Goal: Task Accomplishment & Management: Use online tool/utility

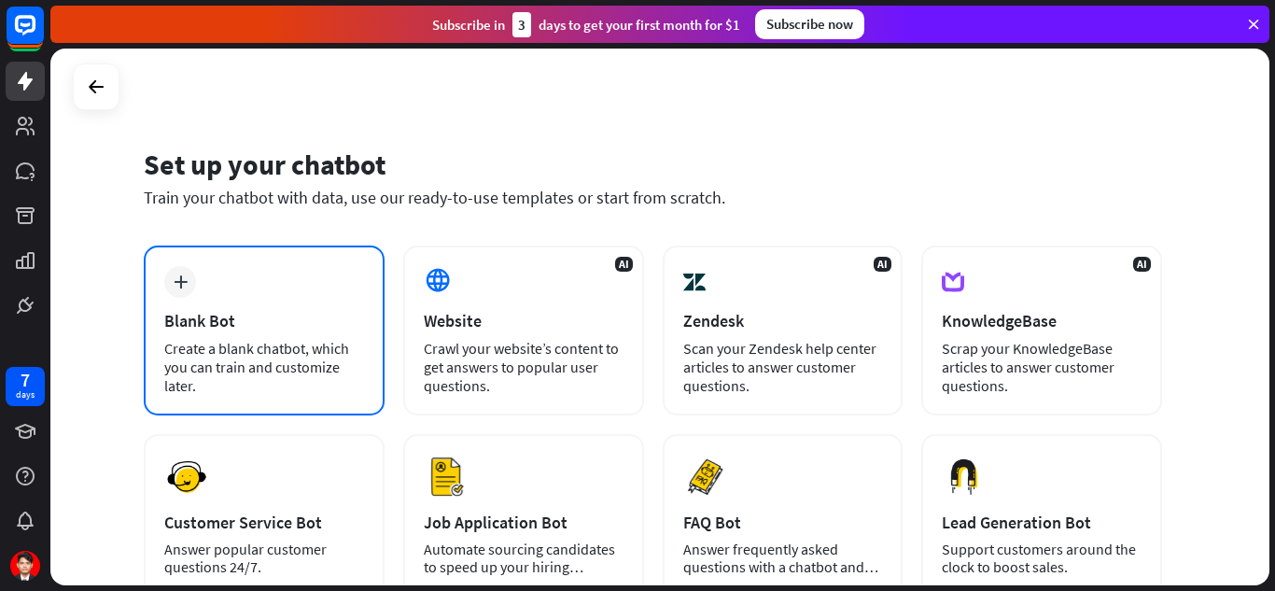
click at [289, 316] on div "Blank Bot" at bounding box center [264, 320] width 200 height 21
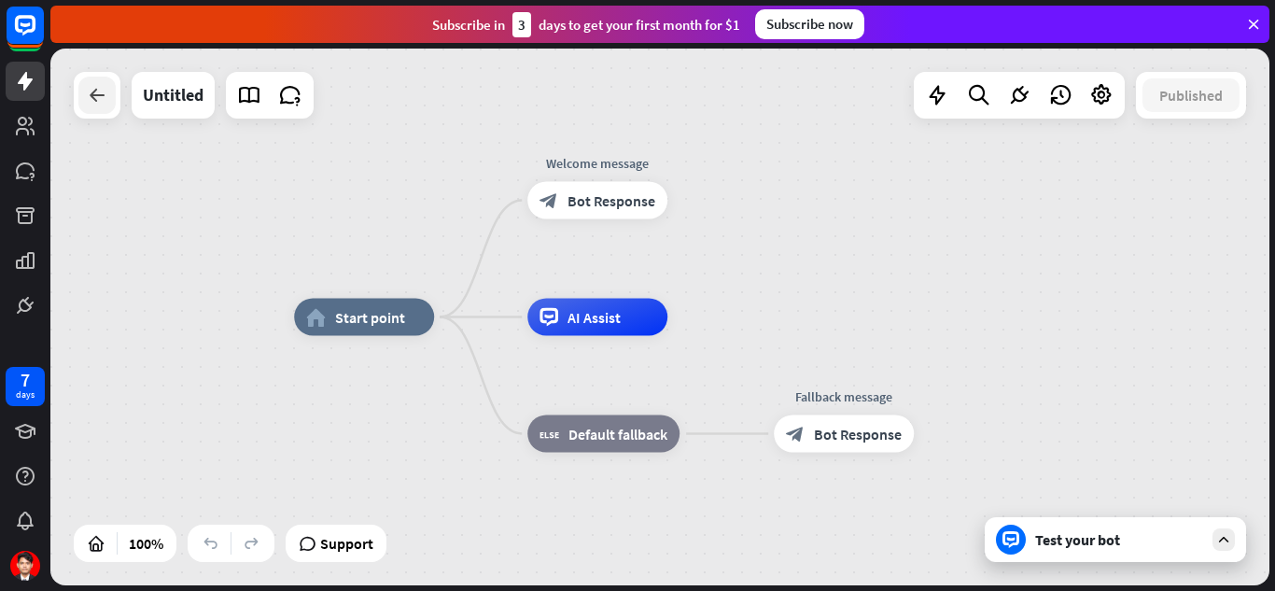
click at [102, 102] on icon at bounding box center [97, 95] width 22 height 22
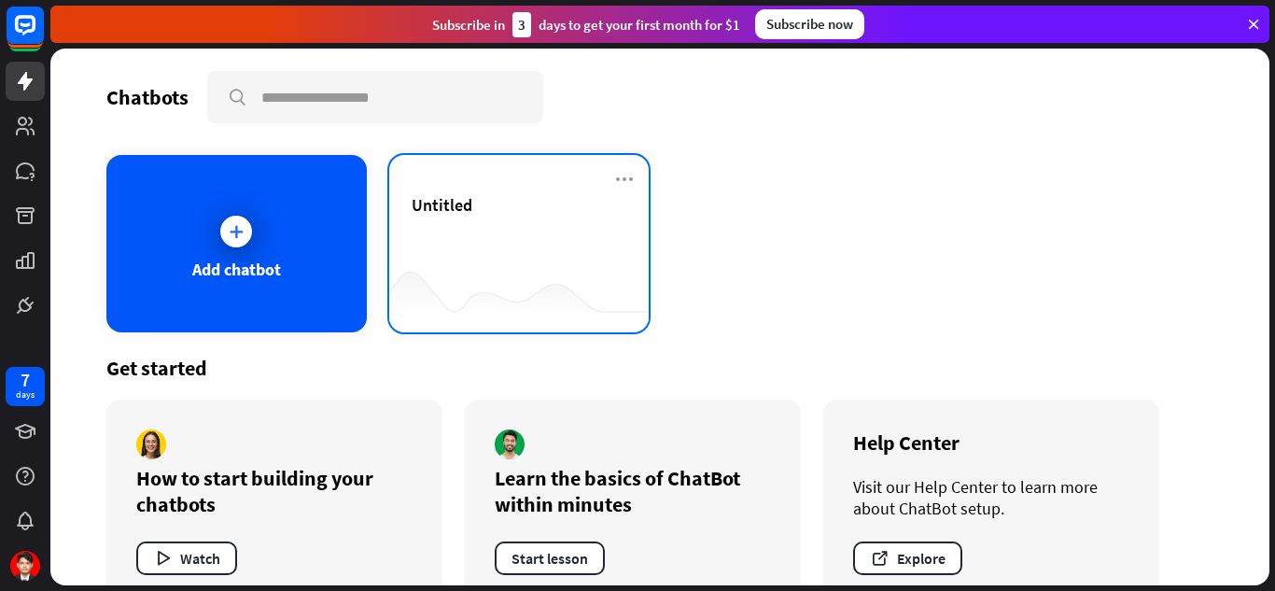
scroll to position [42, 0]
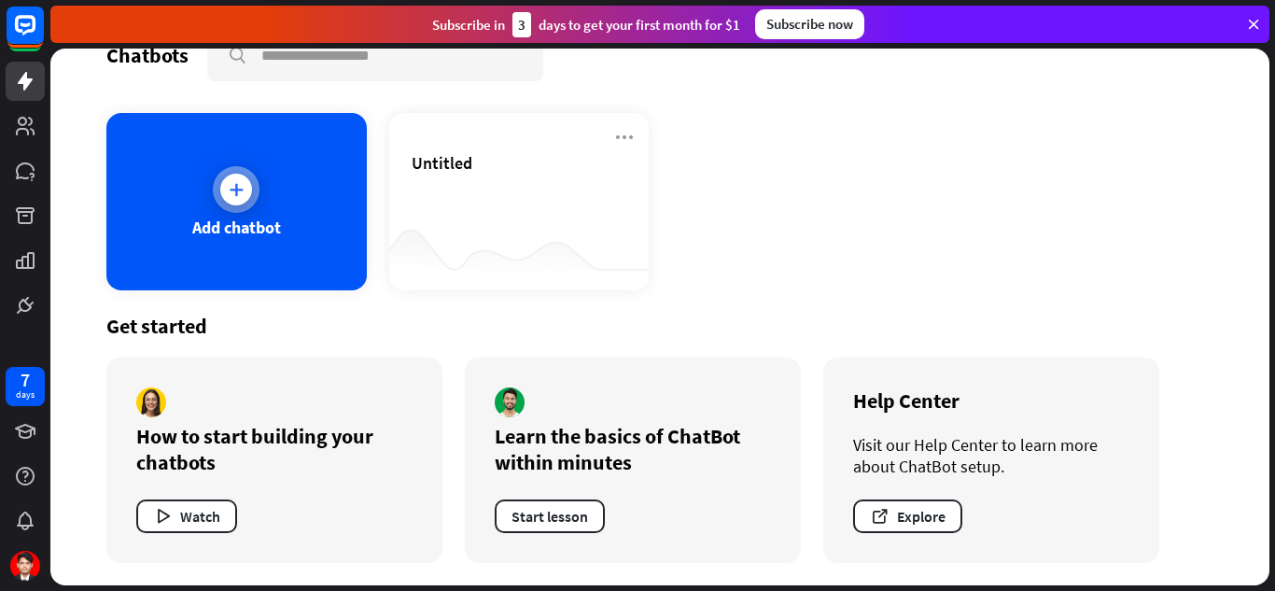
click at [238, 207] on div at bounding box center [236, 189] width 47 height 47
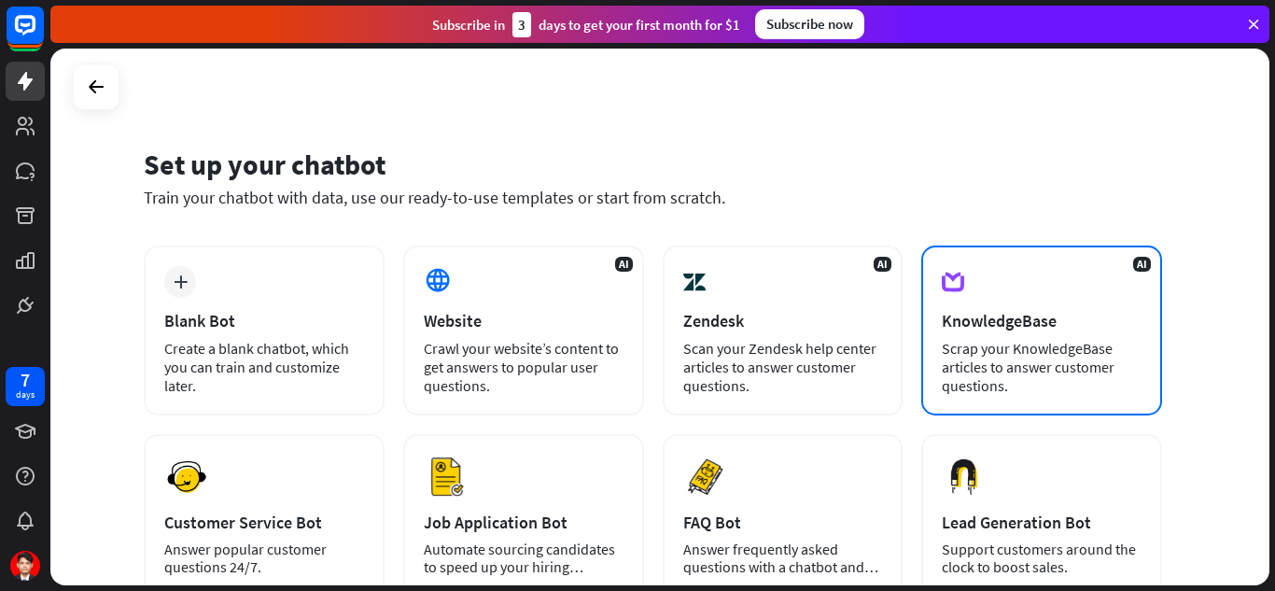
click at [1021, 316] on div "KnowledgeBase" at bounding box center [1042, 320] width 200 height 21
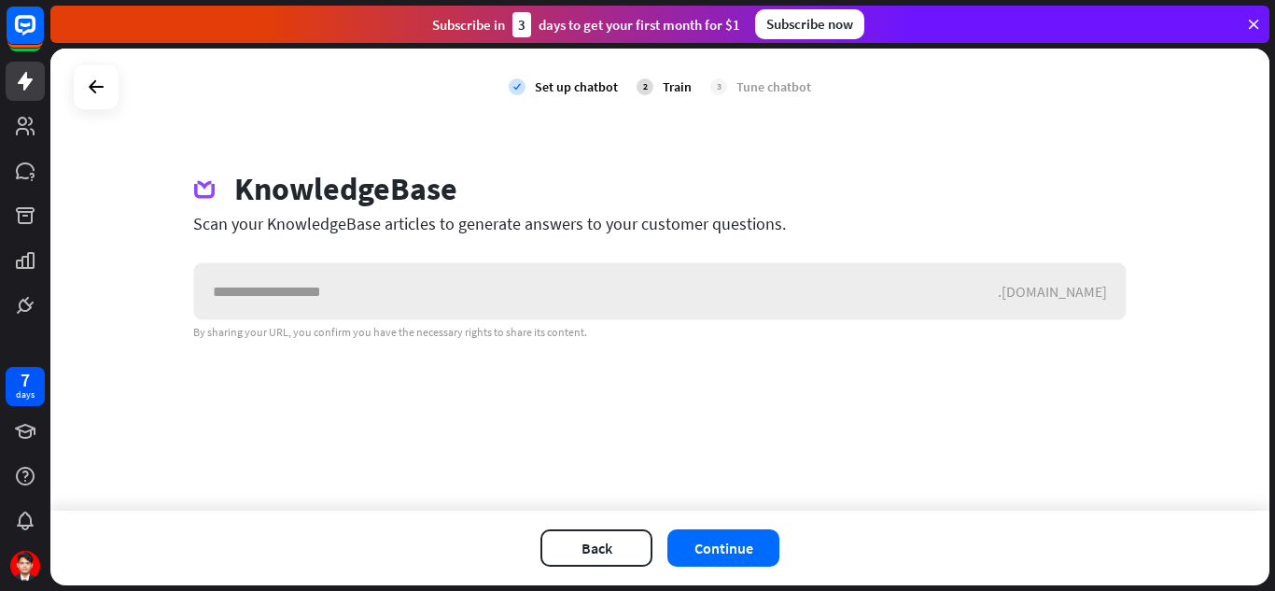
click at [275, 282] on input "text" at bounding box center [596, 291] width 804 height 56
click at [87, 87] on icon at bounding box center [96, 87] width 22 height 22
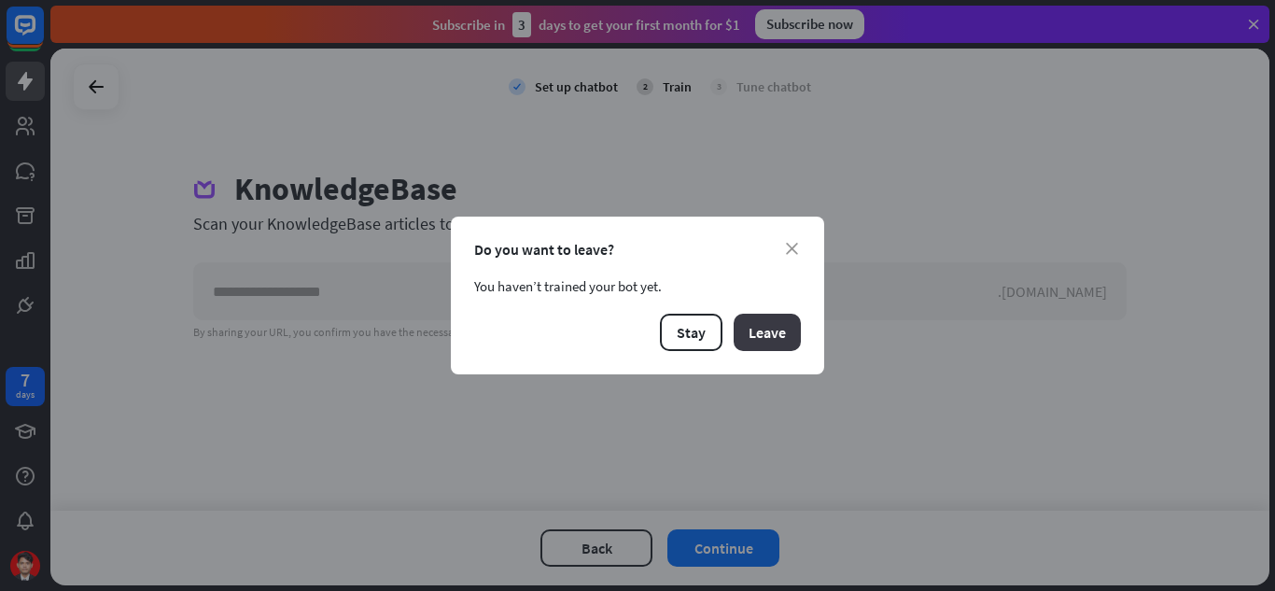
click at [777, 333] on button "Leave" at bounding box center [767, 332] width 67 height 37
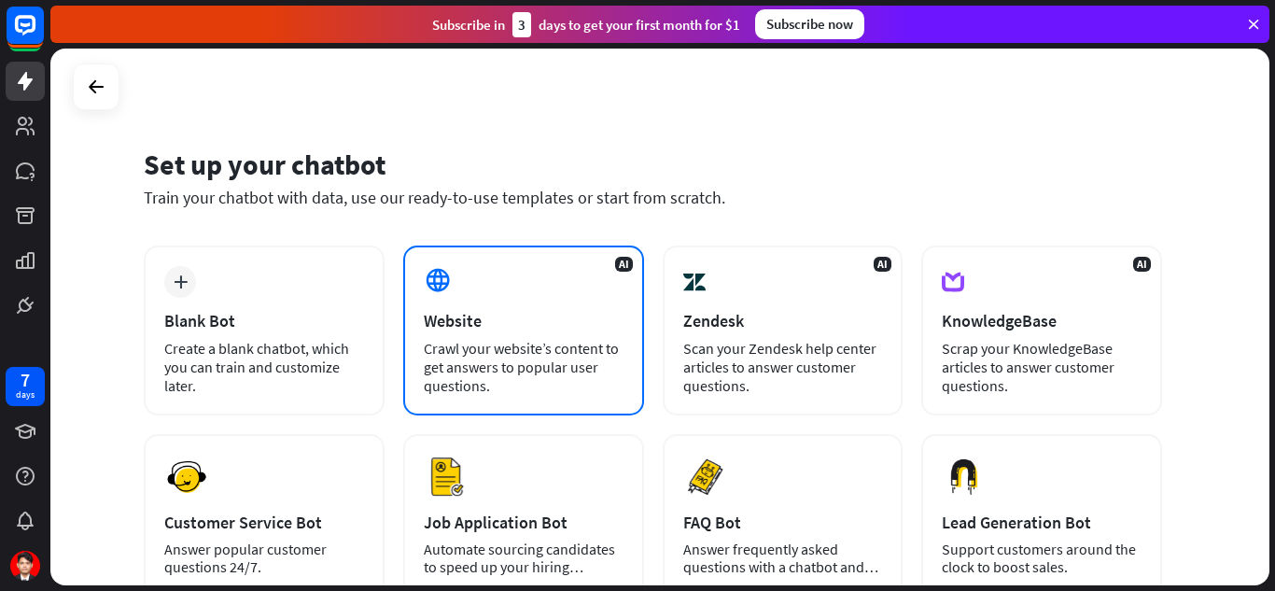
click at [552, 360] on div "Crawl your website’s content to get answers to popular user questions." at bounding box center [524, 367] width 200 height 56
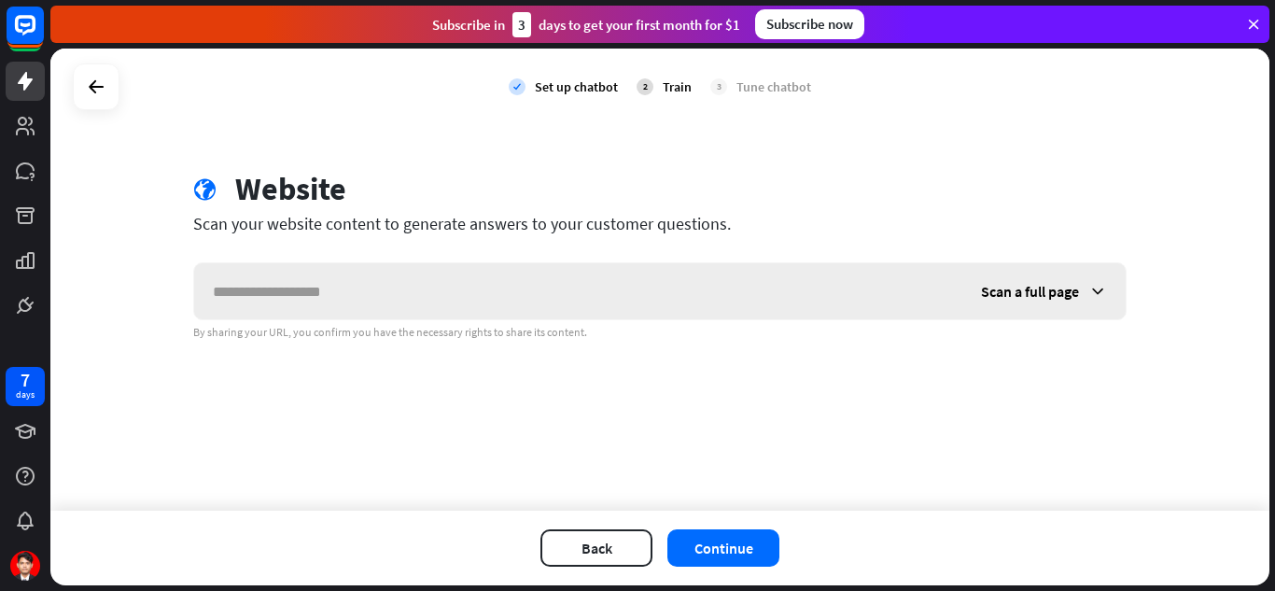
click at [377, 296] on input "text" at bounding box center [578, 291] width 768 height 56
click at [1066, 293] on span "Scan a full page" at bounding box center [1030, 291] width 98 height 19
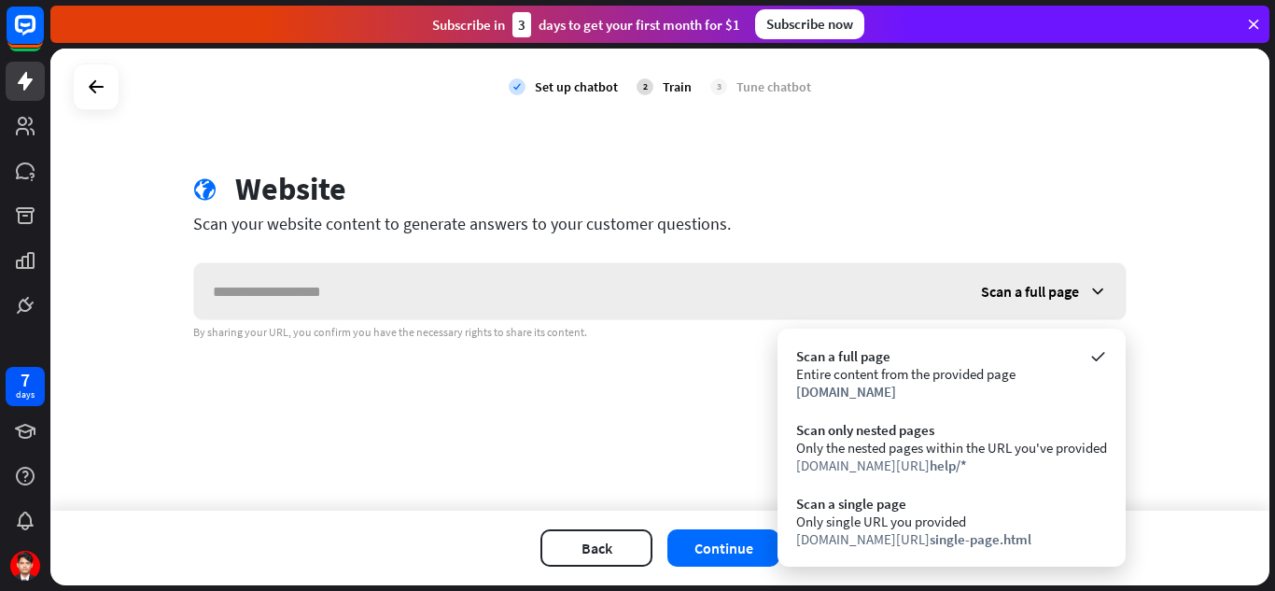
click at [1066, 293] on span "Scan a full page" at bounding box center [1030, 291] width 98 height 19
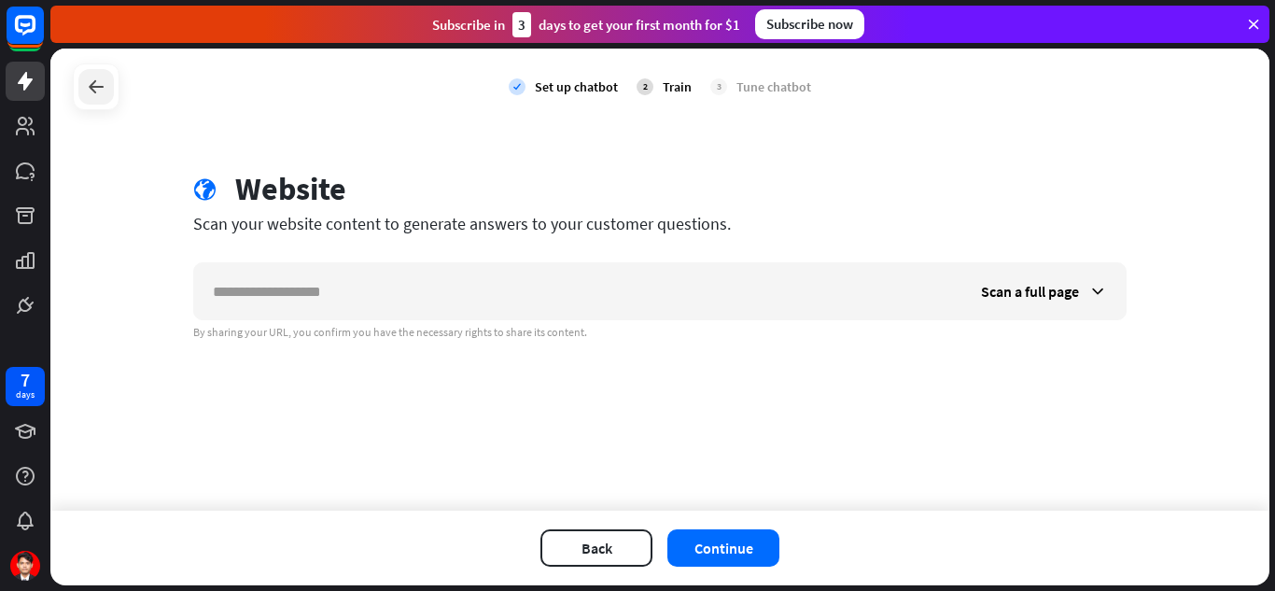
click at [103, 93] on icon at bounding box center [96, 87] width 22 height 22
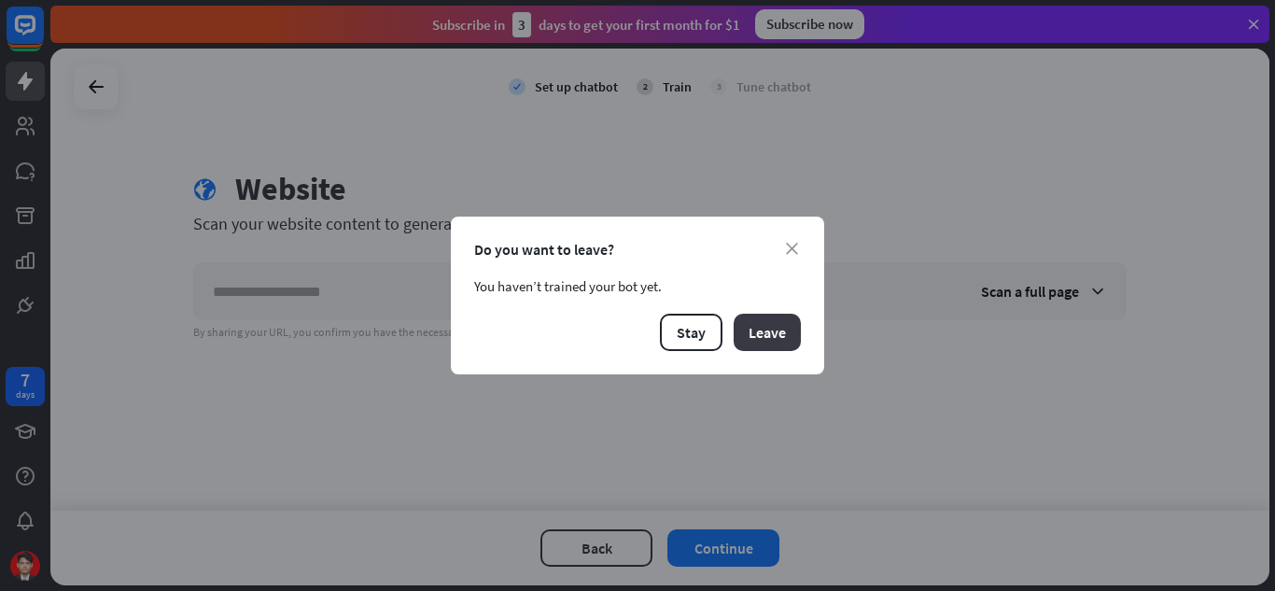
click at [761, 335] on button "Leave" at bounding box center [767, 332] width 67 height 37
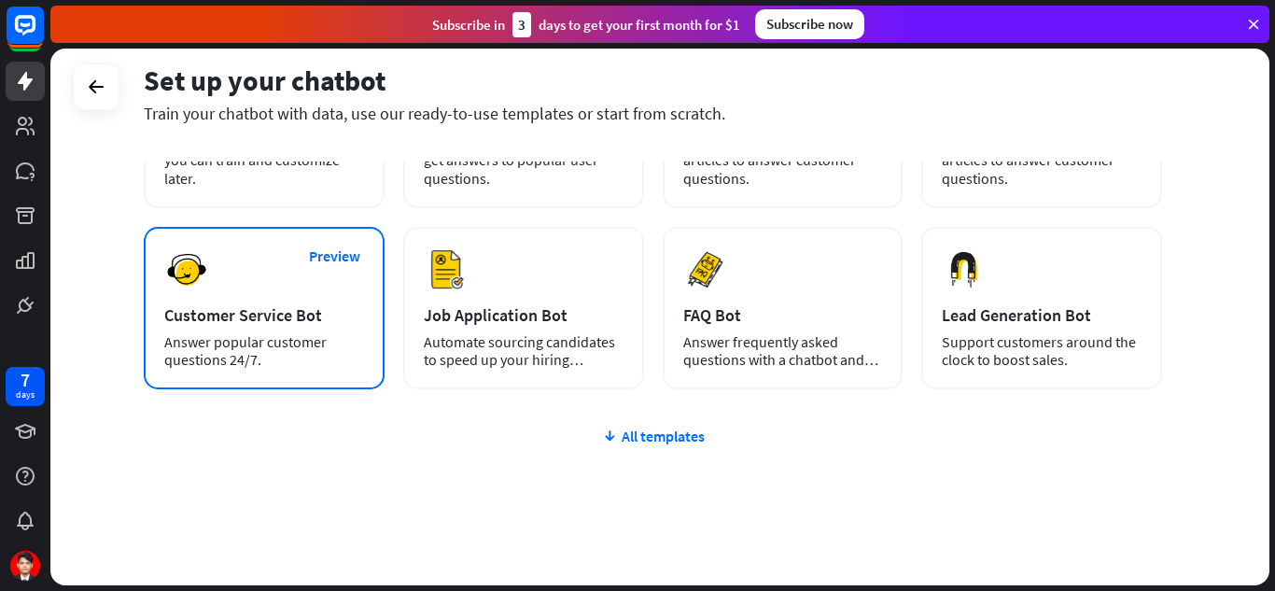
scroll to position [235, 0]
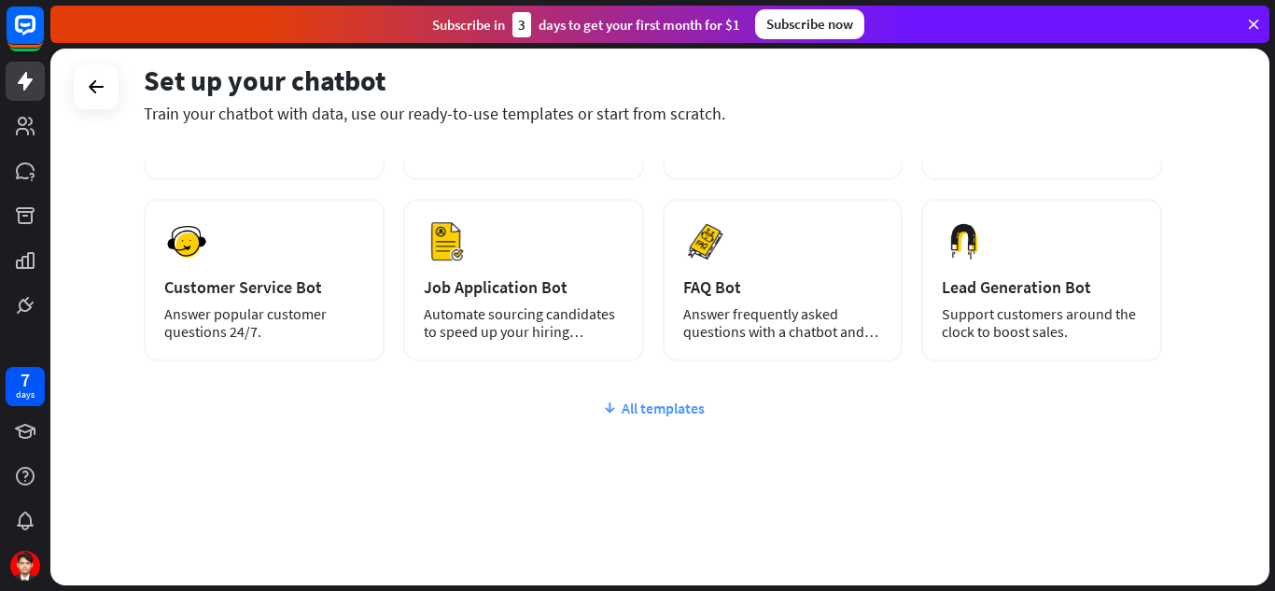
click at [648, 411] on div "All templates" at bounding box center [653, 408] width 1018 height 19
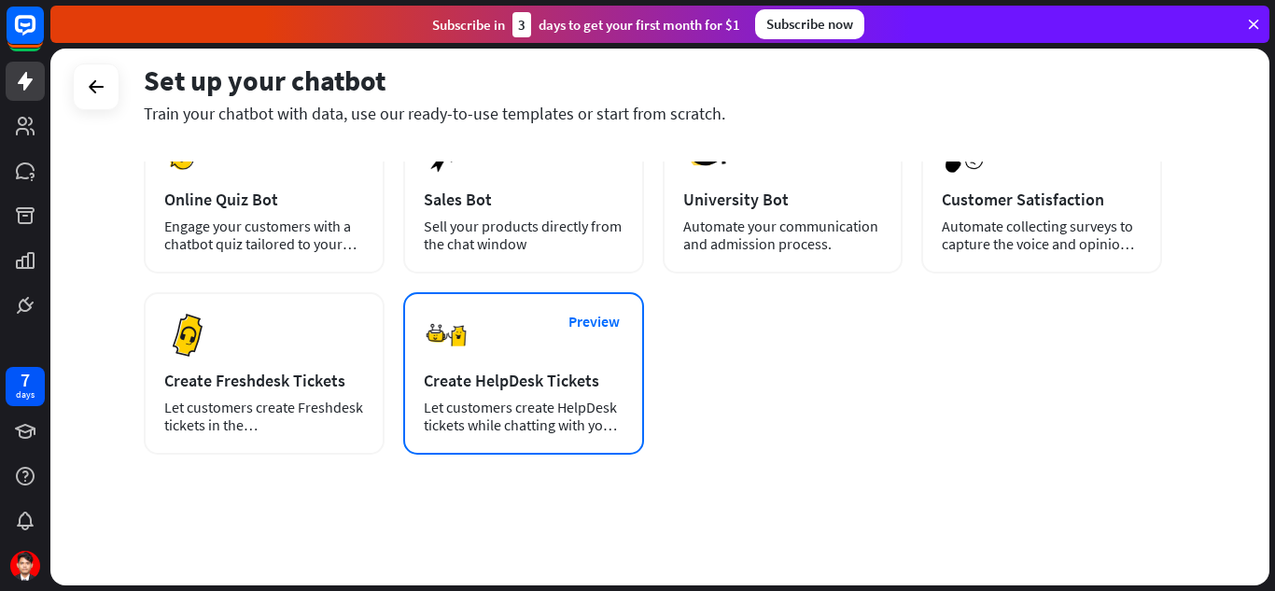
scroll to position [411, 0]
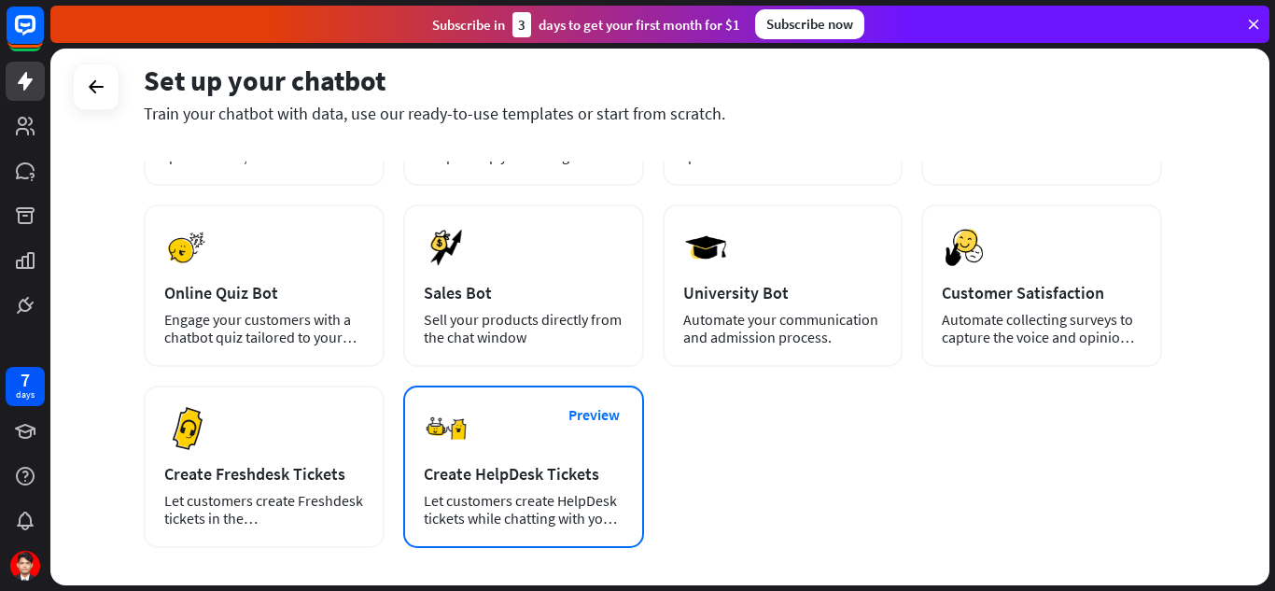
click at [534, 440] on div "Preview Create HelpDesk Tickets Let customers create HelpDesk tickets while cha…" at bounding box center [523, 466] width 241 height 162
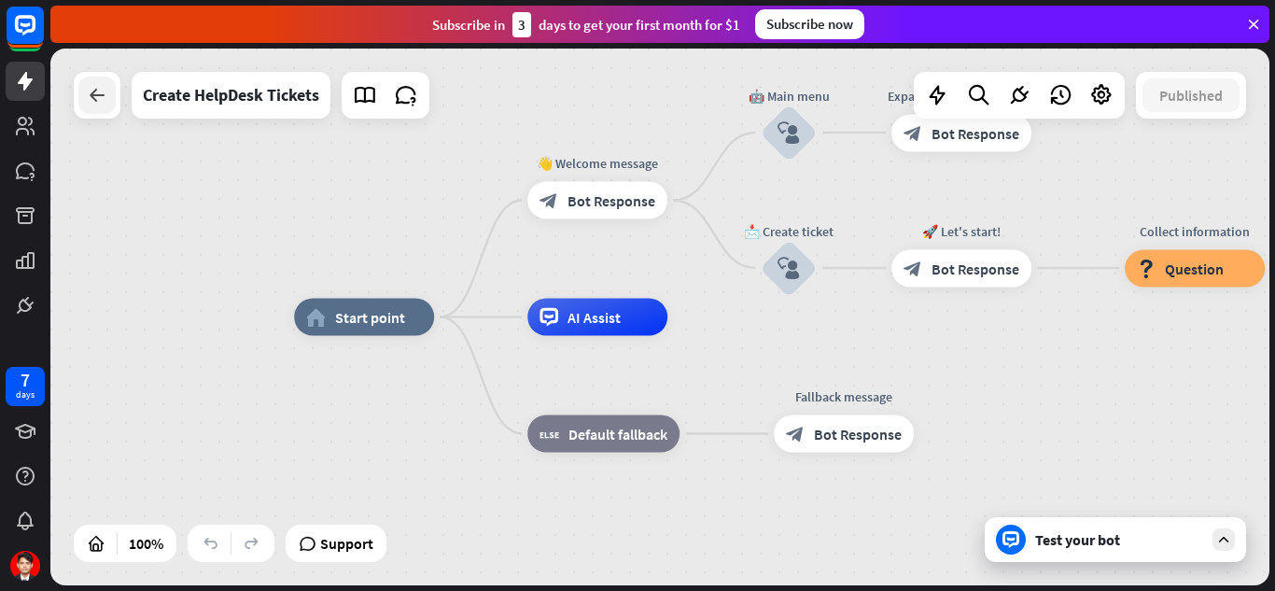
click at [84, 109] on div at bounding box center [96, 95] width 37 height 37
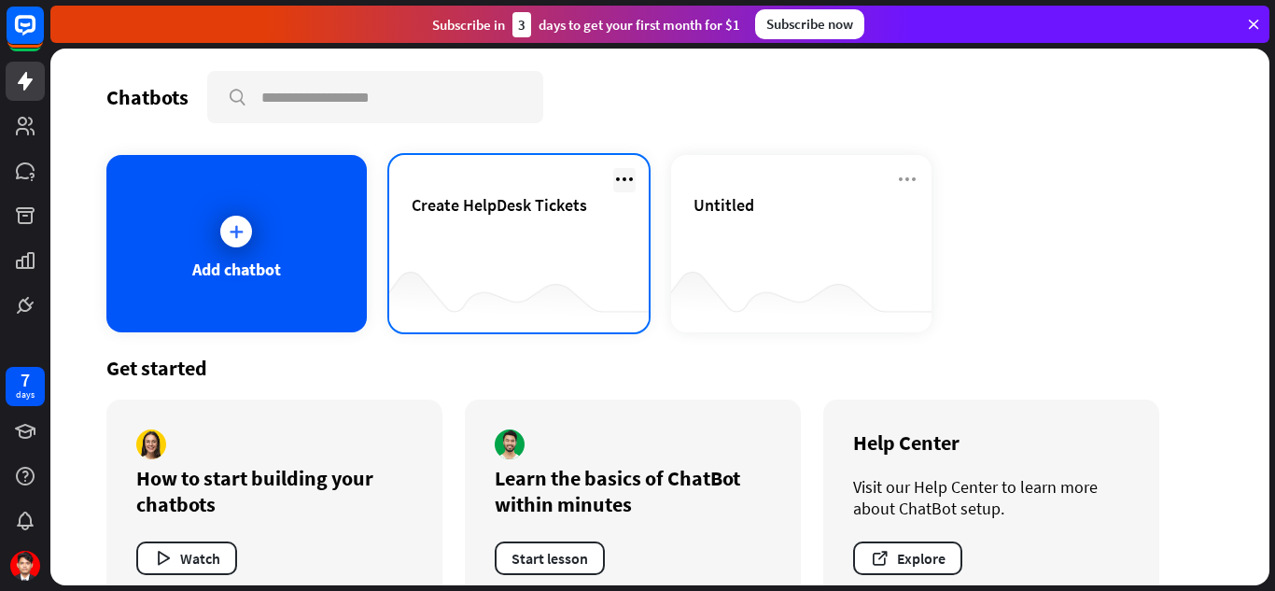
click at [622, 175] on icon at bounding box center [624, 179] width 22 height 22
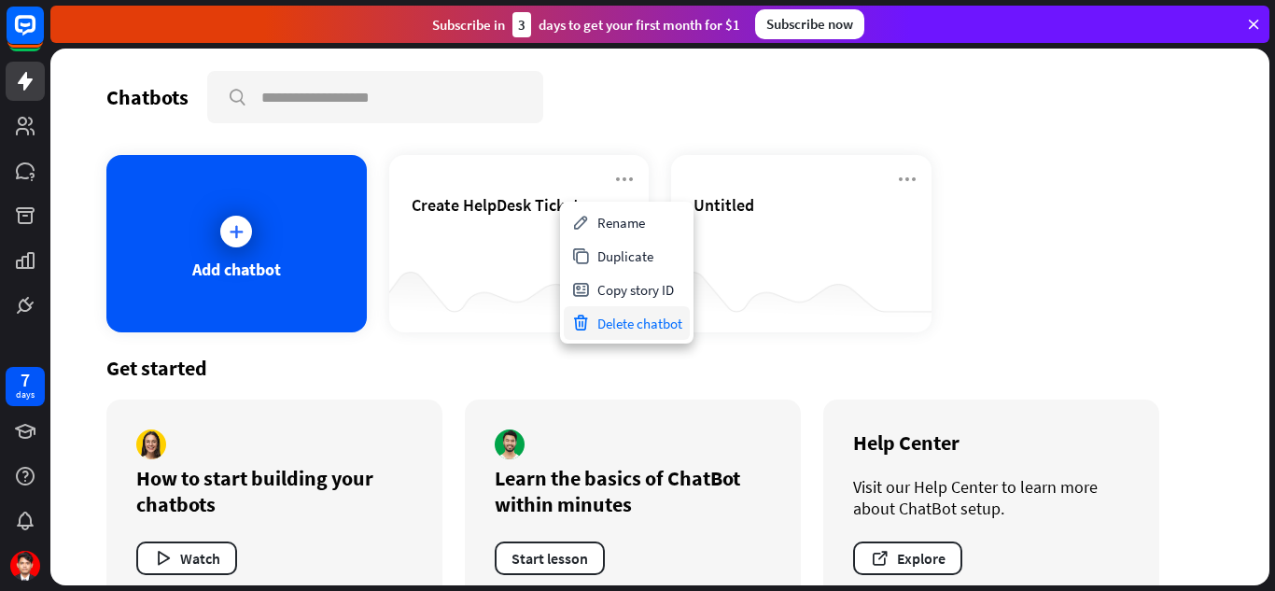
click at [632, 315] on div "Delete chatbot" at bounding box center [627, 323] width 126 height 34
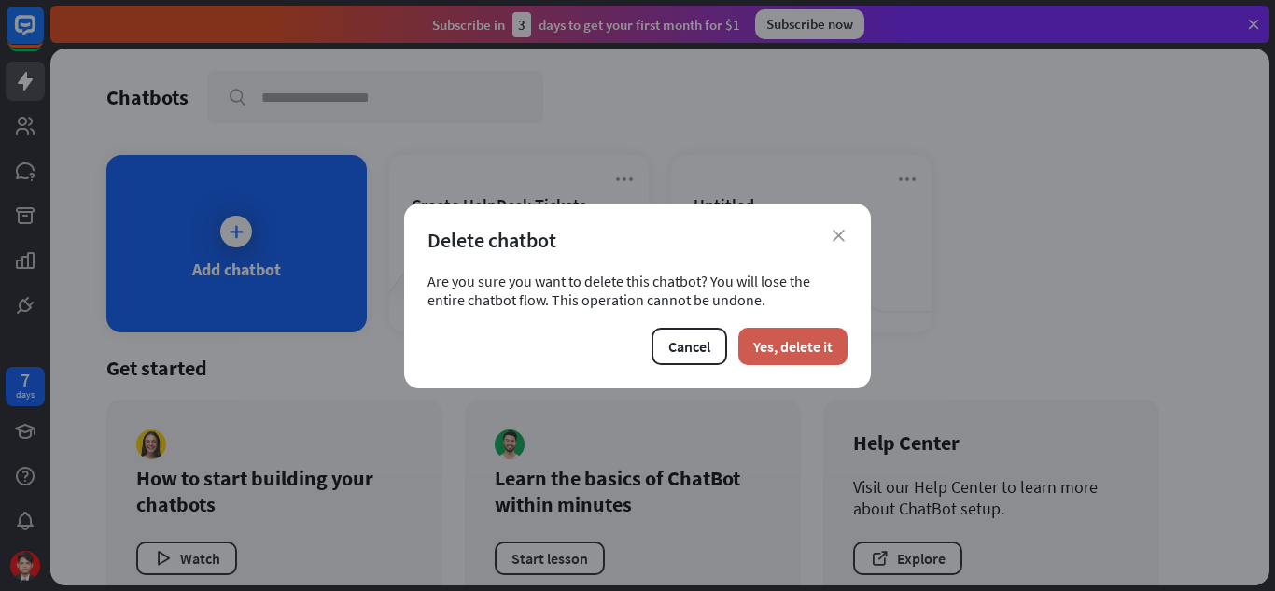
click at [810, 340] on button "Yes, delete it" at bounding box center [792, 346] width 109 height 37
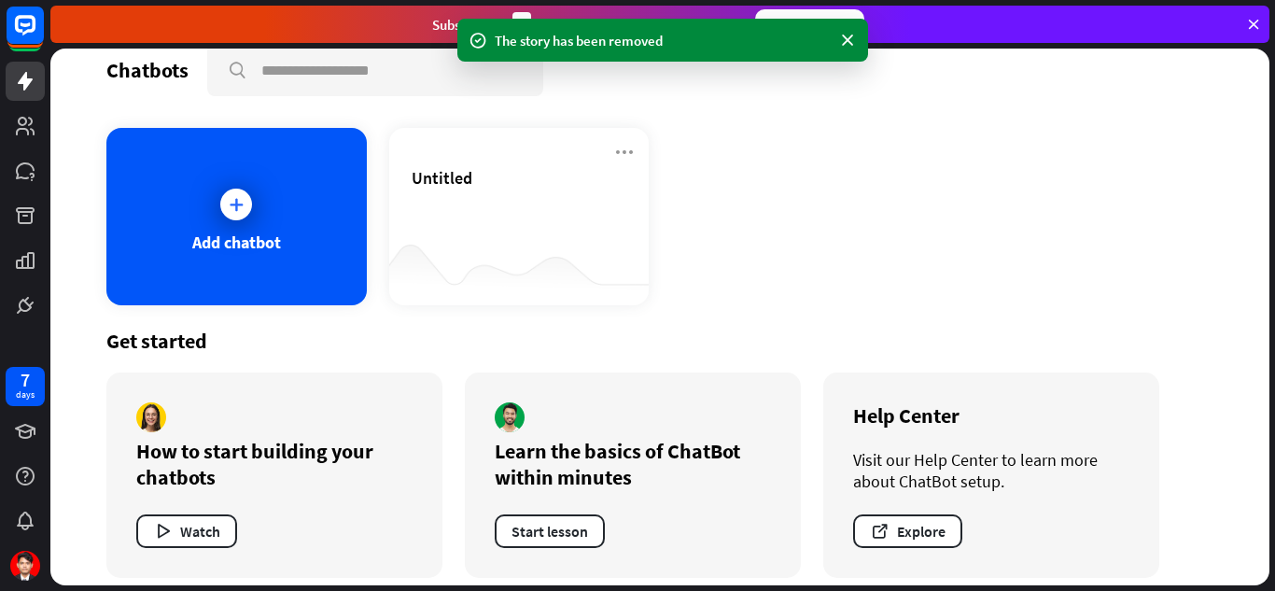
scroll to position [42, 0]
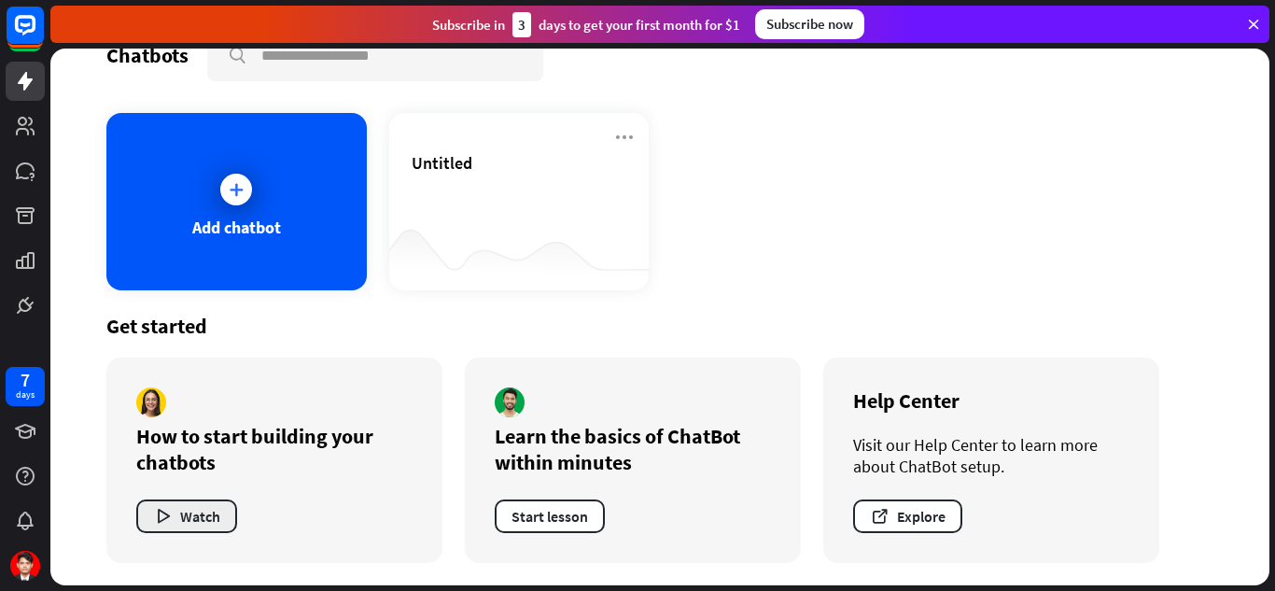
click at [196, 510] on button "Watch" at bounding box center [186, 516] width 101 height 34
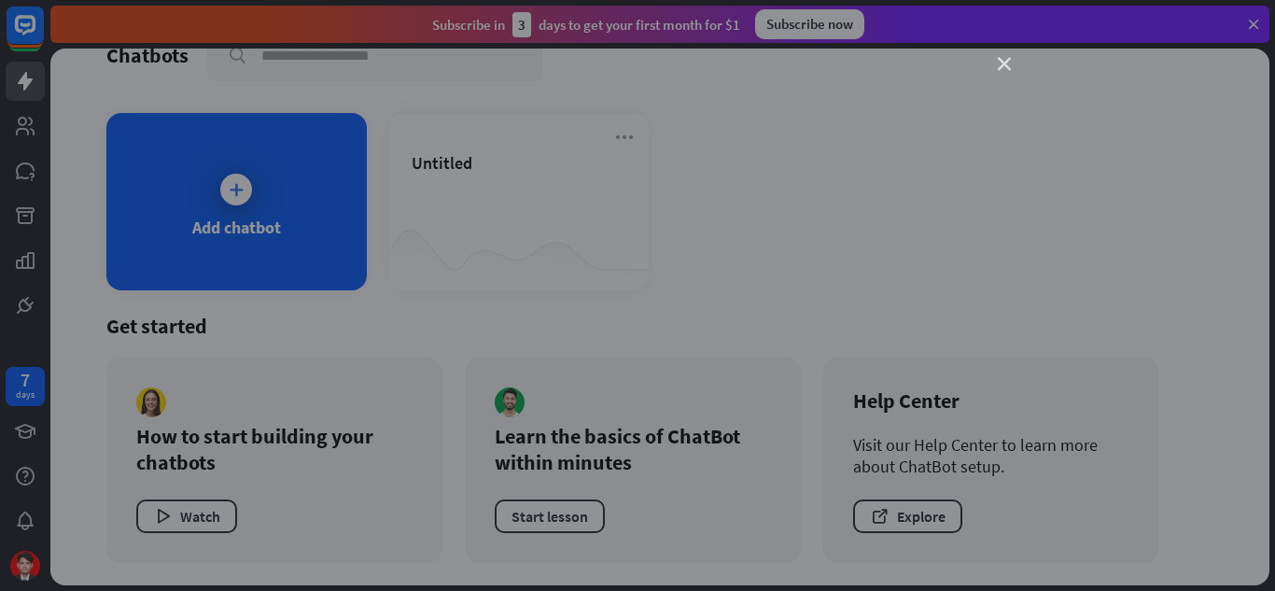
click at [1001, 63] on icon "close" at bounding box center [1004, 64] width 13 height 13
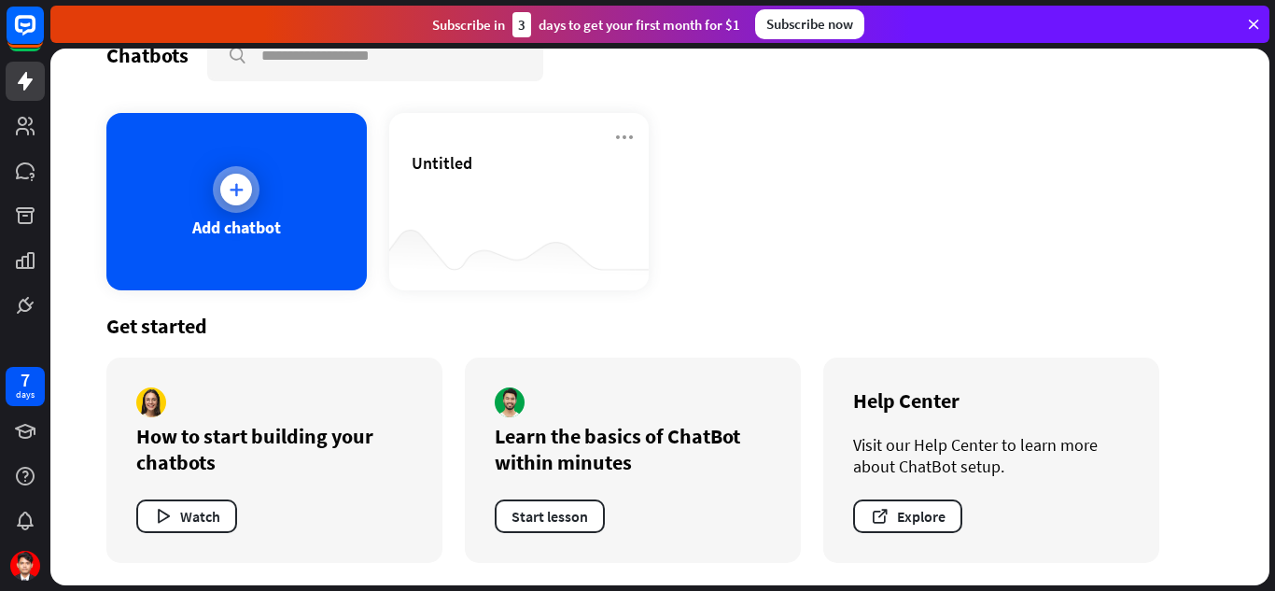
click at [293, 219] on div "Add chatbot" at bounding box center [236, 201] width 260 height 177
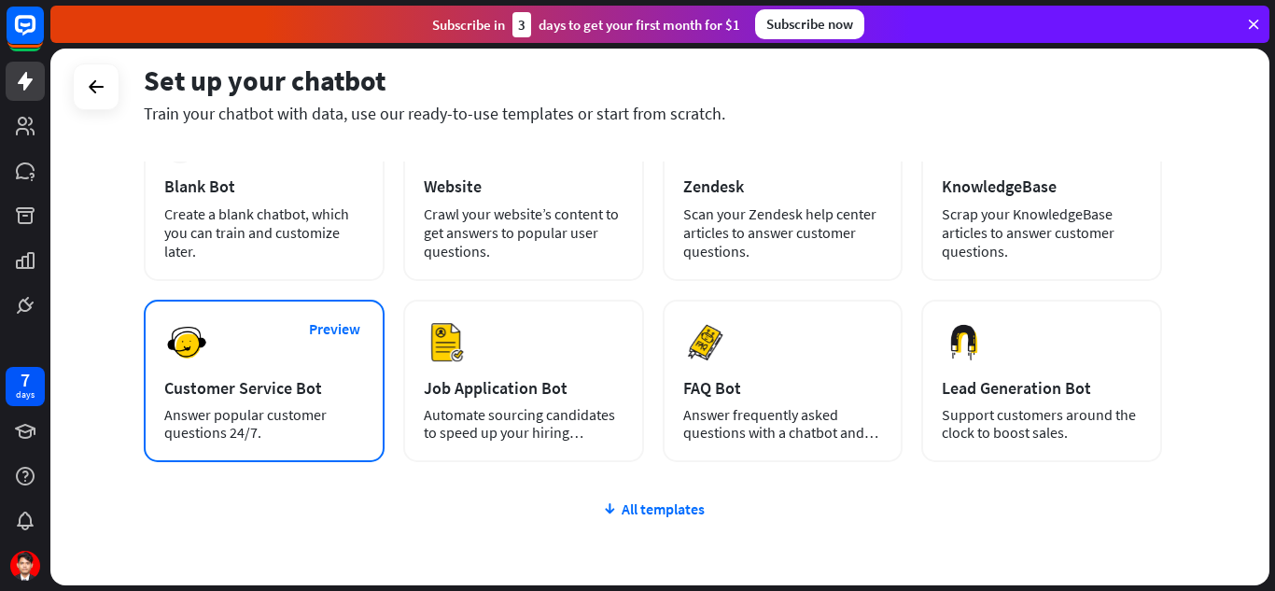
scroll to position [93, 0]
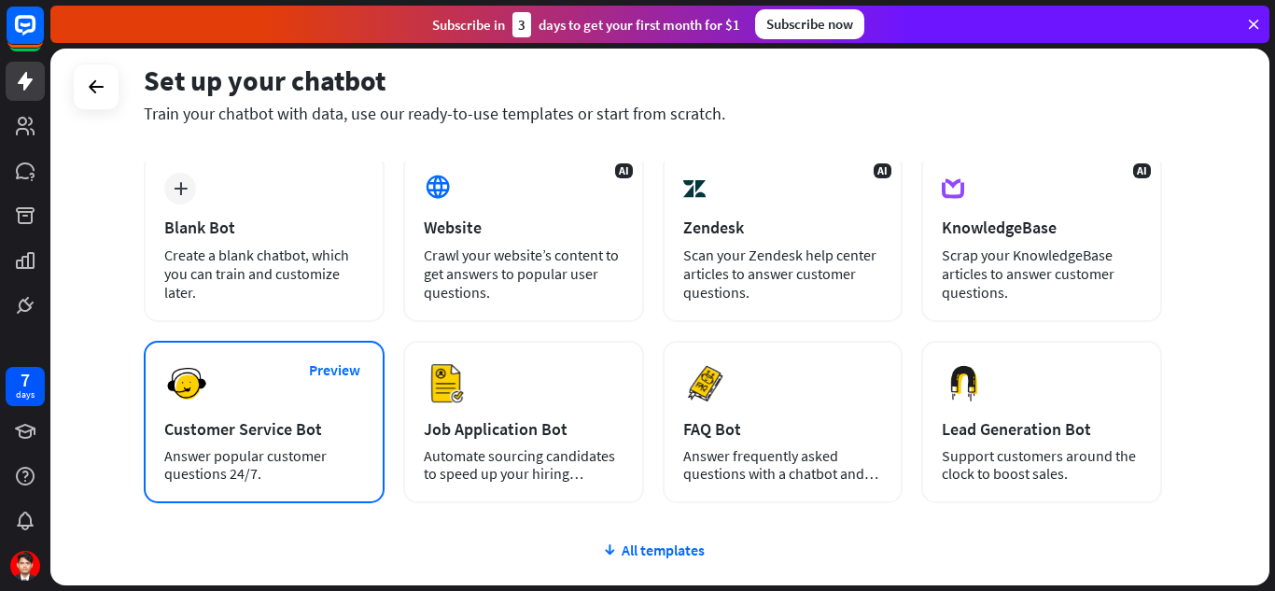
click at [287, 413] on div "Preview Customer Service Bot Answer popular customer questions 24/7." at bounding box center [264, 422] width 241 height 162
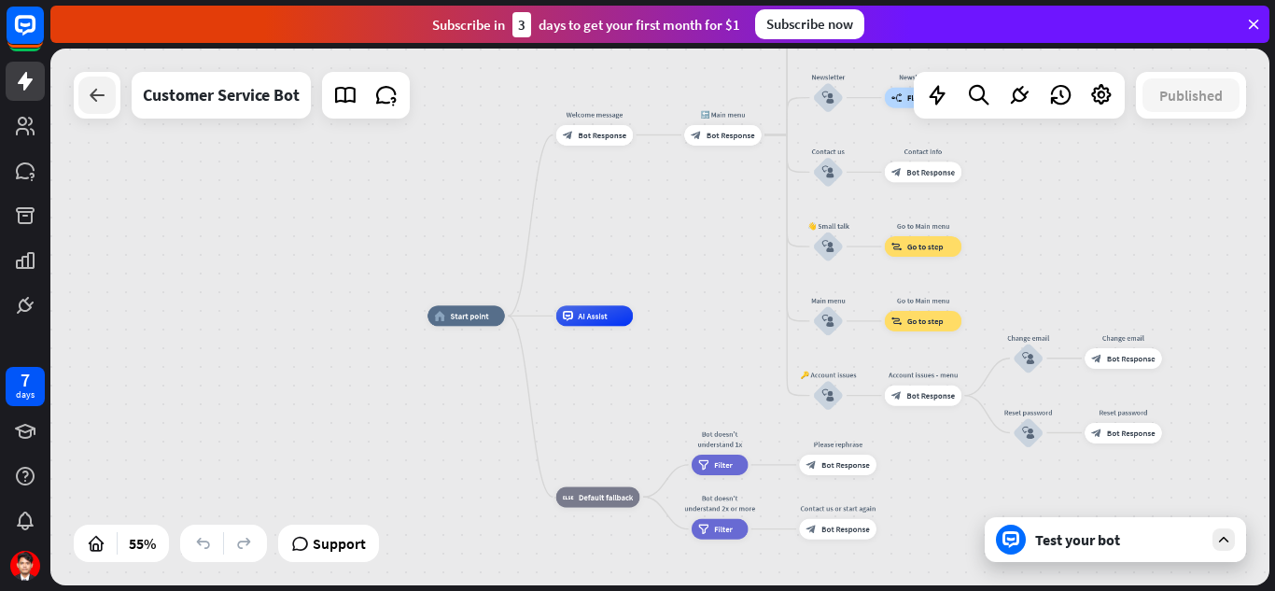
click at [104, 98] on icon at bounding box center [97, 95] width 22 height 22
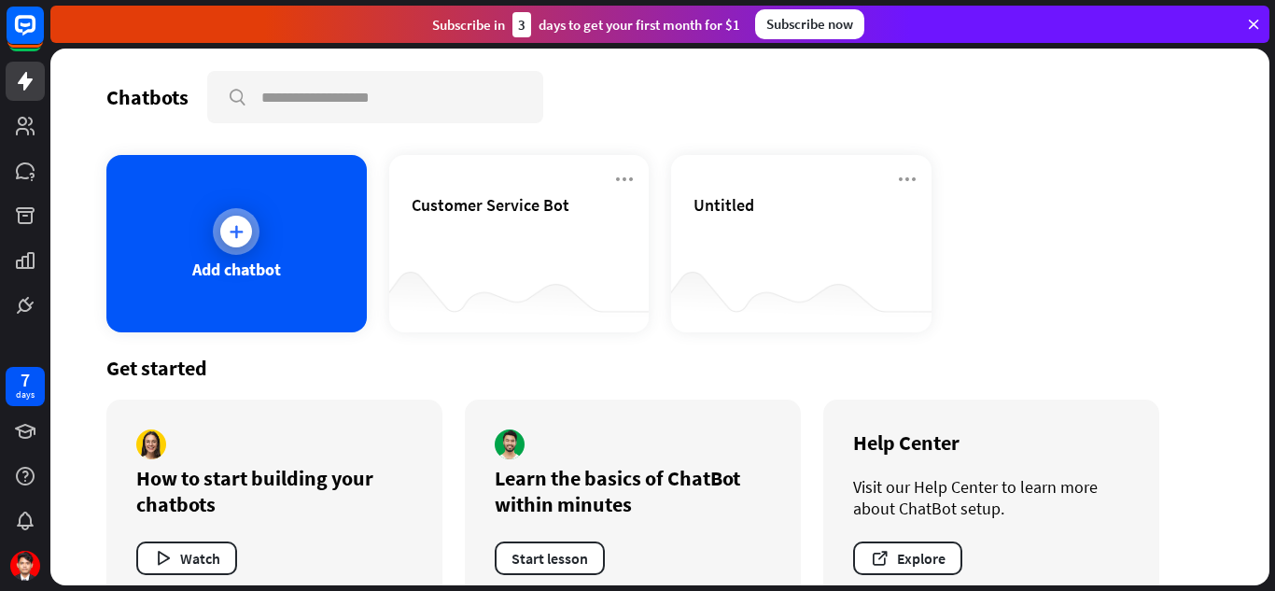
scroll to position [42, 0]
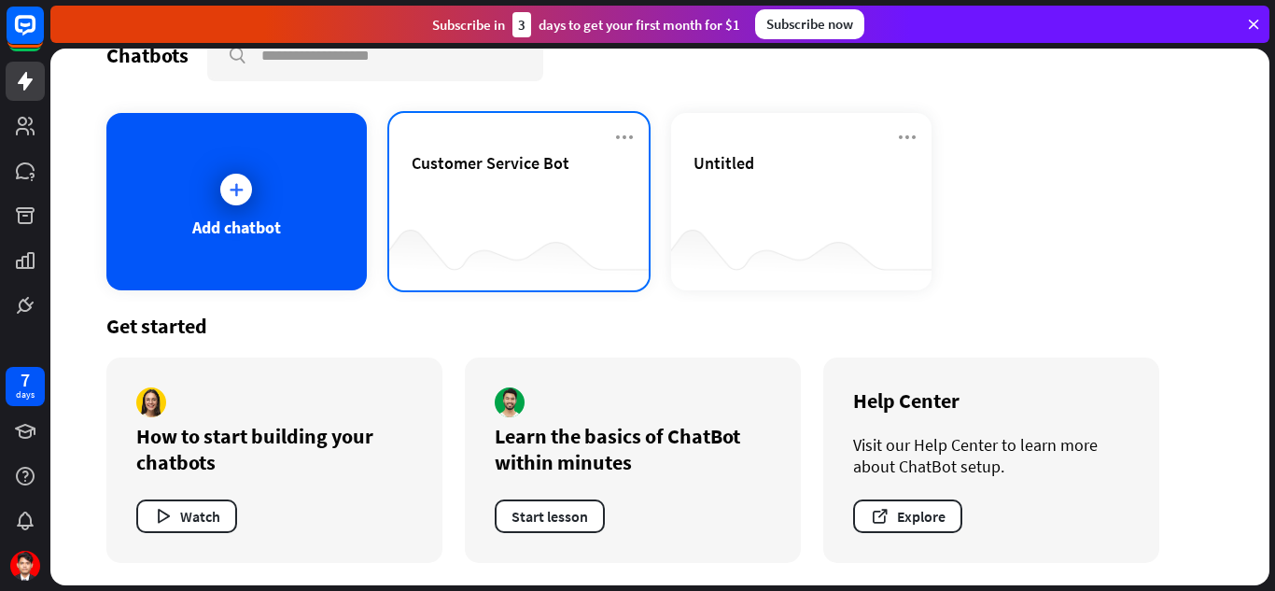
click at [604, 138] on div "Customer Service Bot" at bounding box center [519, 201] width 260 height 177
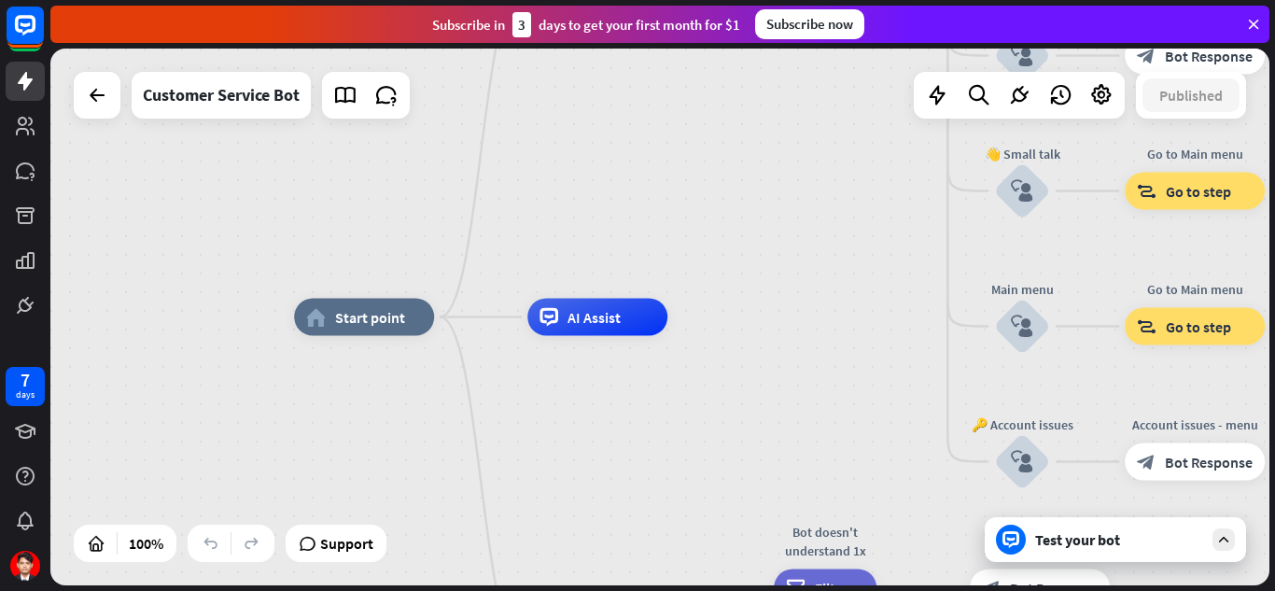
click at [64, 104] on div "home_2 Start point Welcome message block_bot_response Bot Response 🔙 Main menu …" at bounding box center [659, 317] width 1219 height 537
click at [98, 105] on icon at bounding box center [97, 95] width 22 height 22
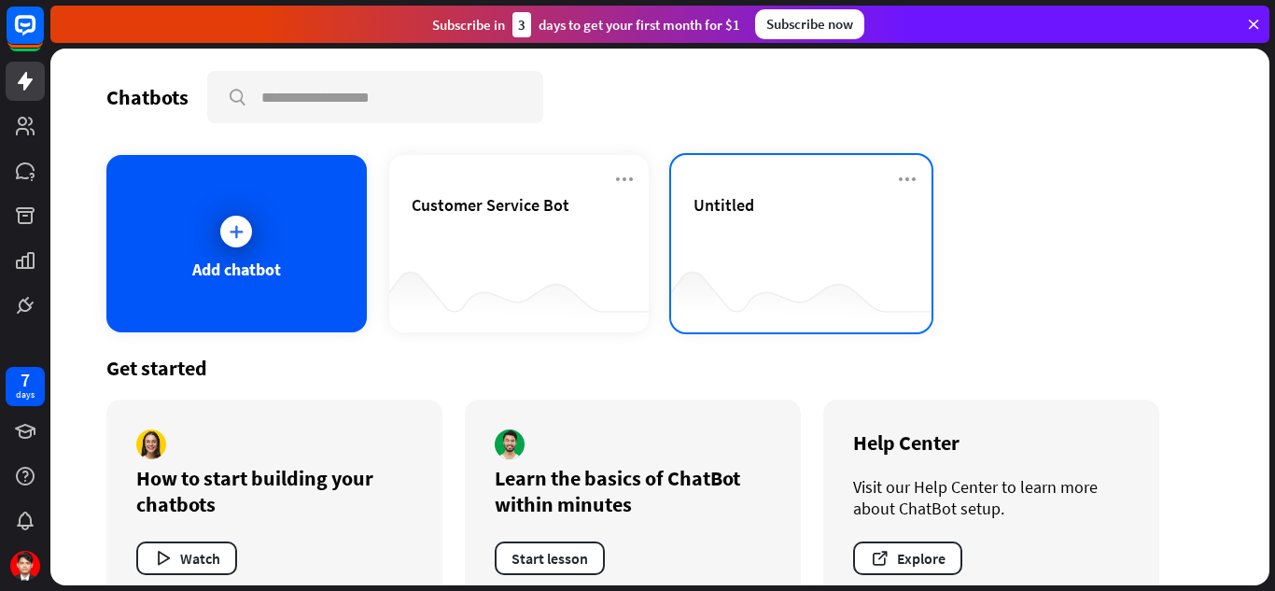
click at [753, 191] on div "Untitled" at bounding box center [801, 243] width 260 height 177
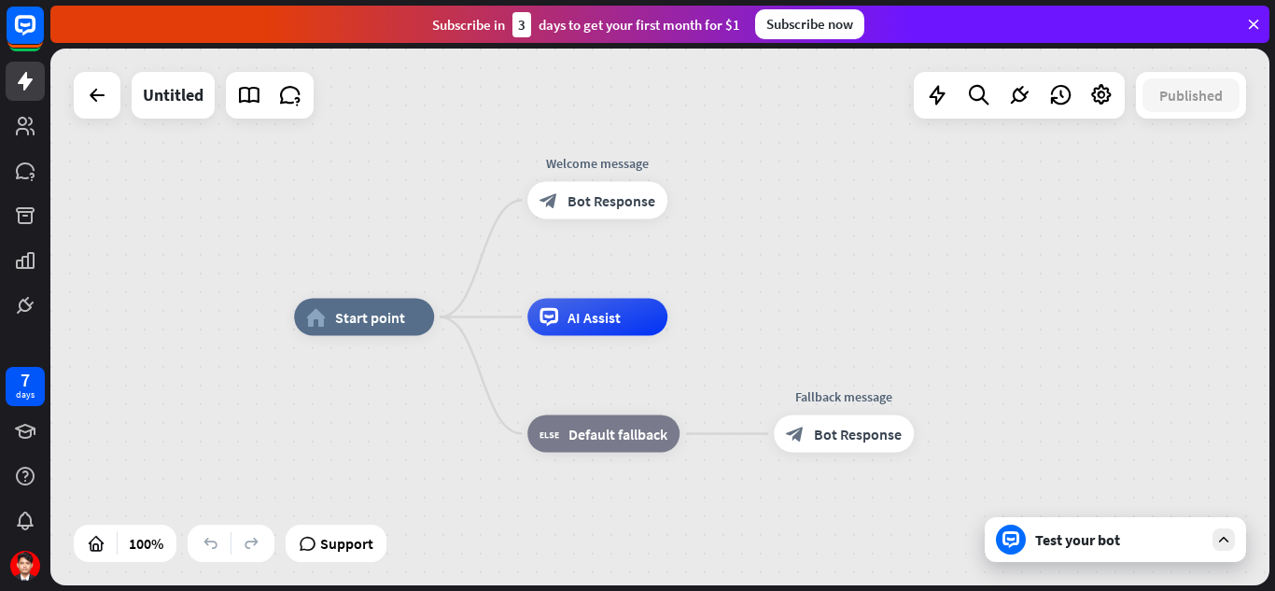
click at [1065, 546] on div "Test your bot" at bounding box center [1119, 539] width 168 height 19
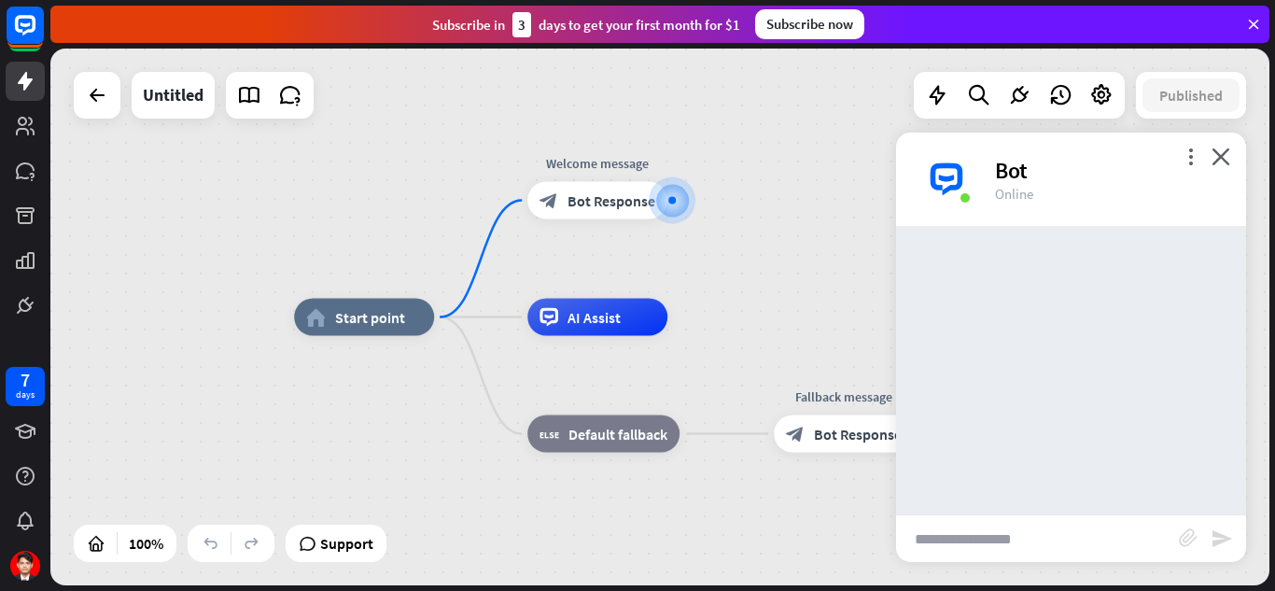
click at [988, 539] on input "text" at bounding box center [1037, 538] width 283 height 47
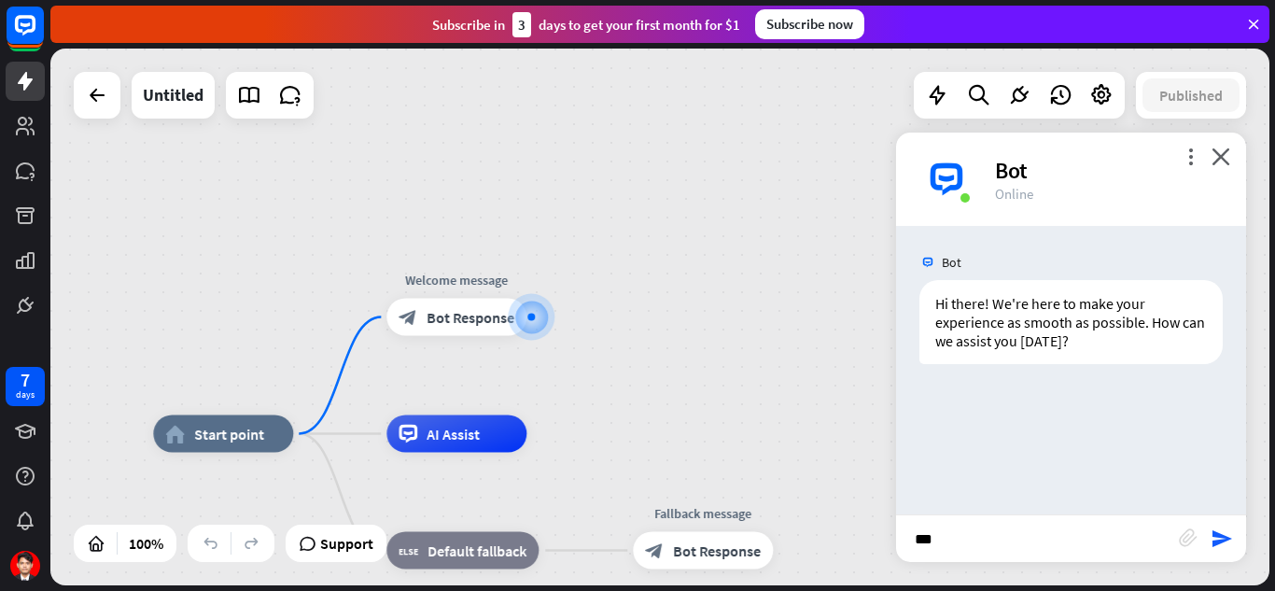
type input "****"
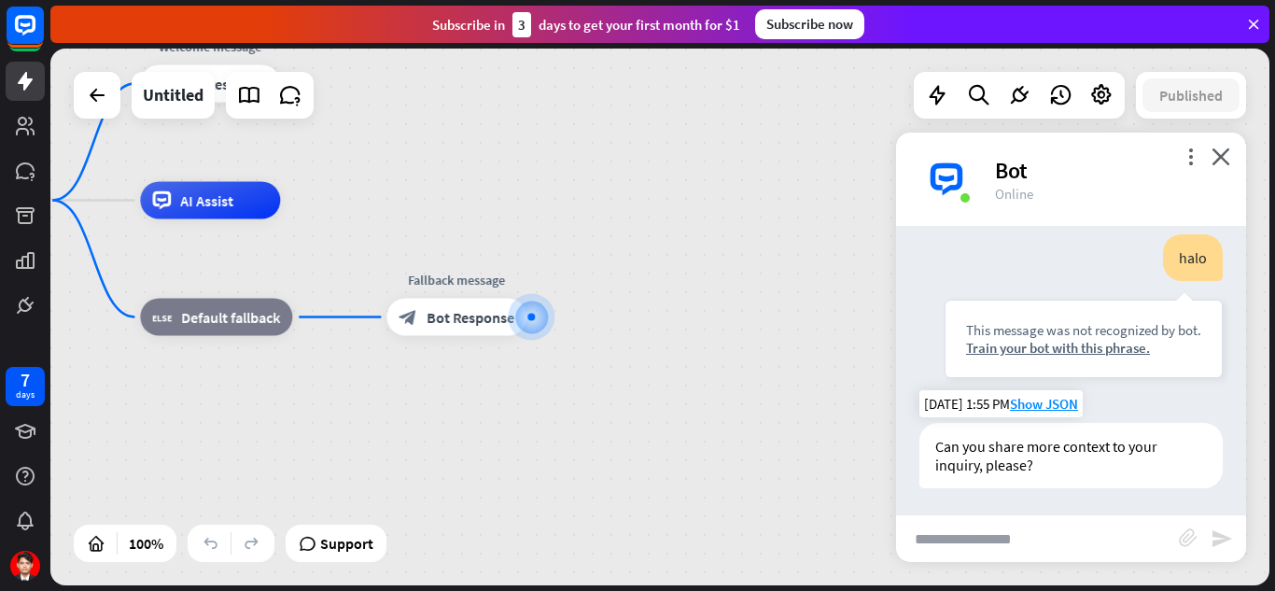
scroll to position [176, 0]
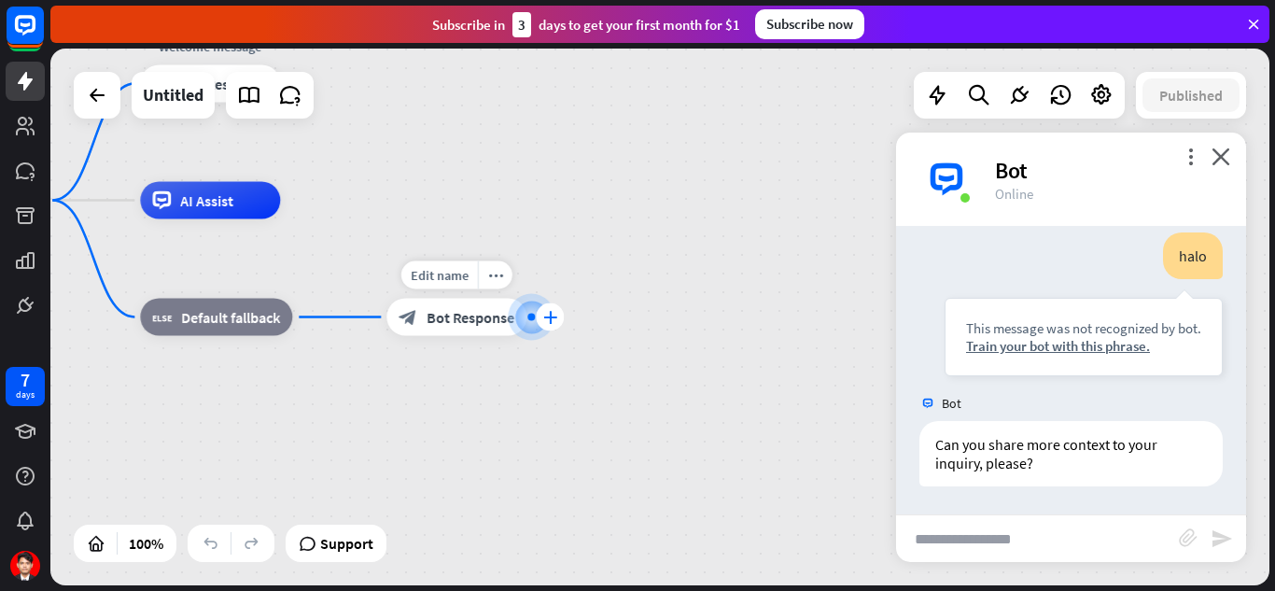
click at [554, 317] on icon "plus" at bounding box center [550, 317] width 14 height 13
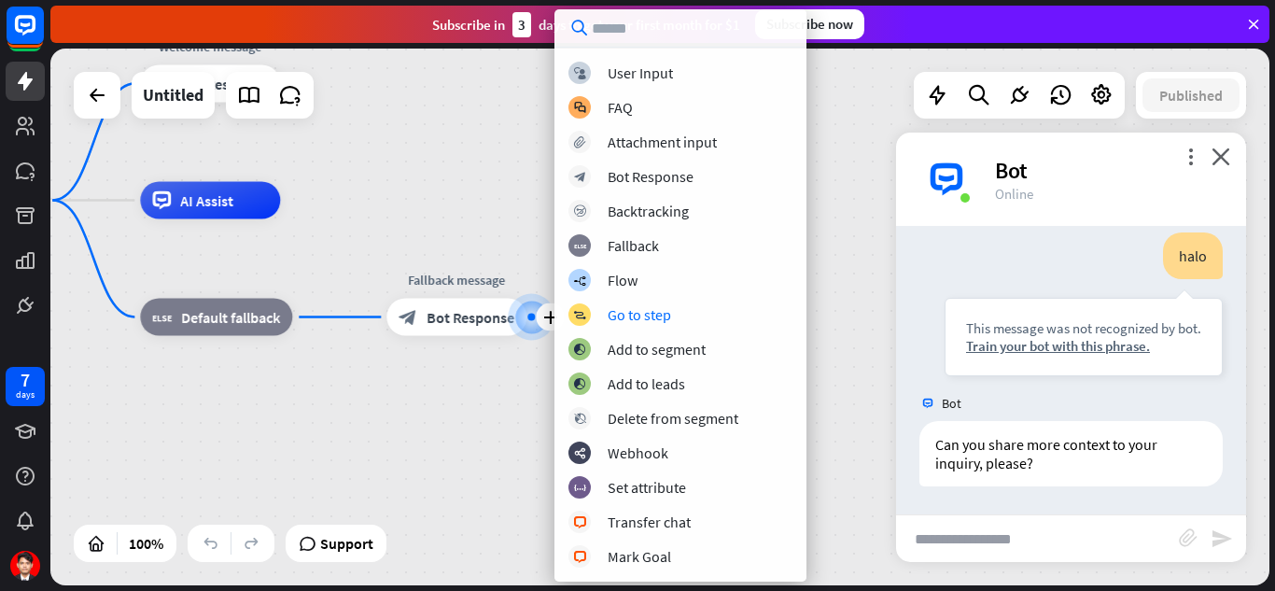
click at [396, 389] on div "home_2 Start point Welcome message block_bot_response Bot Response AI Assist bl…" at bounding box center [516, 469] width 1219 height 537
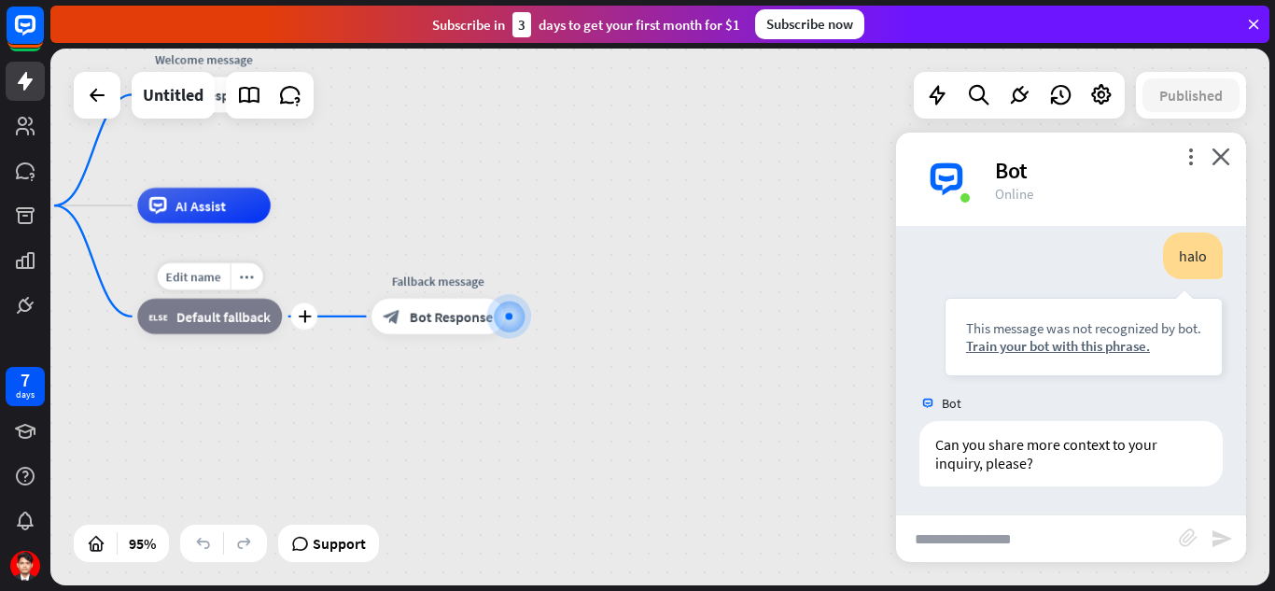
click at [225, 328] on div "block_fallback Default fallback" at bounding box center [209, 316] width 145 height 35
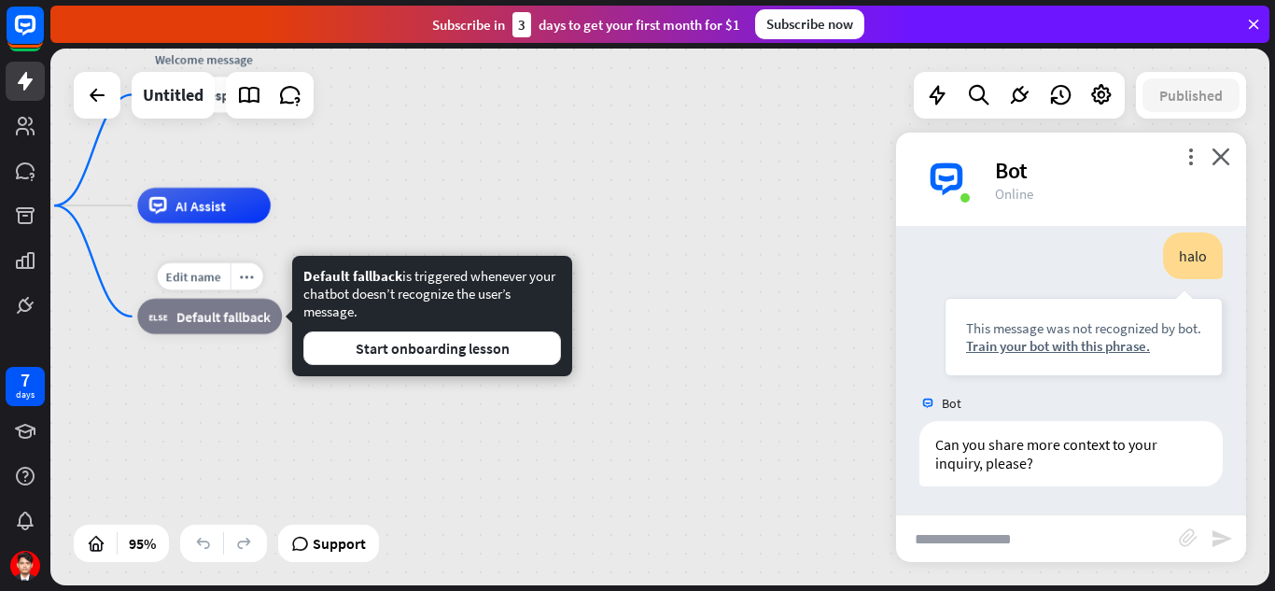
click at [253, 334] on div "Edit name more_horiz plus block_fallback Default fallback" at bounding box center [209, 316] width 145 height 35
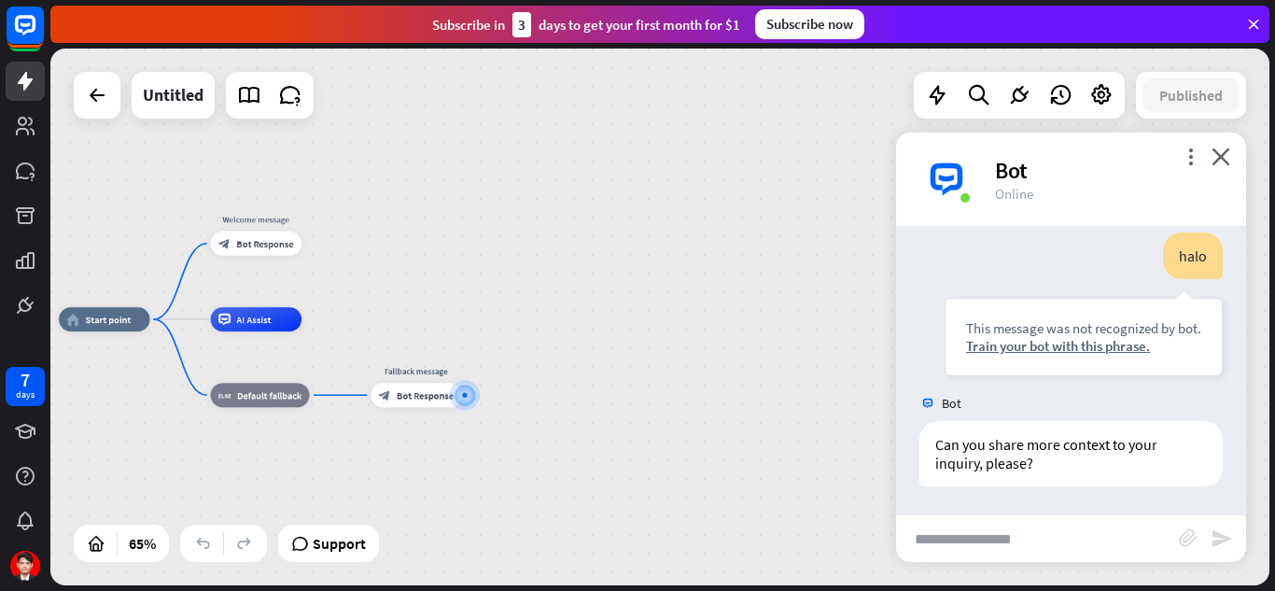
drag, startPoint x: 344, startPoint y: 131, endPoint x: 364, endPoint y: 245, distance: 116.5
click at [364, 245] on div "home_2 Start point Welcome message block_bot_response Bot Response AI Assist bl…" at bounding box center [659, 317] width 1219 height 537
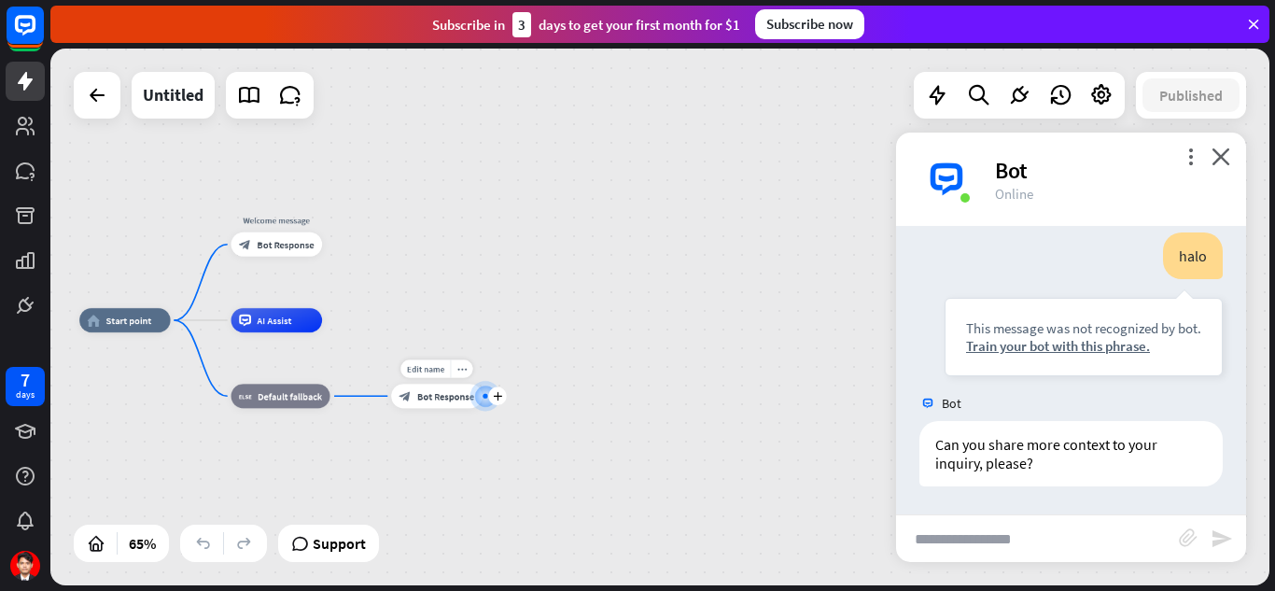
drag, startPoint x: 371, startPoint y: 430, endPoint x: 538, endPoint y: 426, distance: 168.1
click at [483, 408] on div "Edit name more_horiz plus block_bot_response Bot Response" at bounding box center [436, 396] width 91 height 24
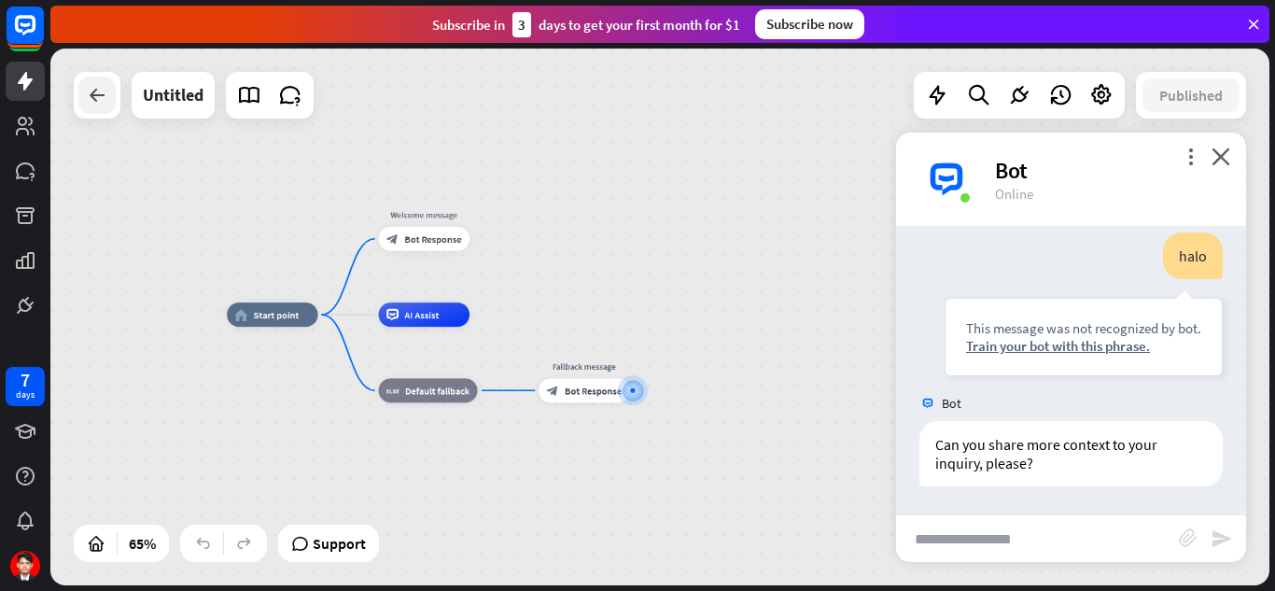
click at [90, 95] on icon at bounding box center [97, 95] width 22 height 22
